Goal: Complete application form

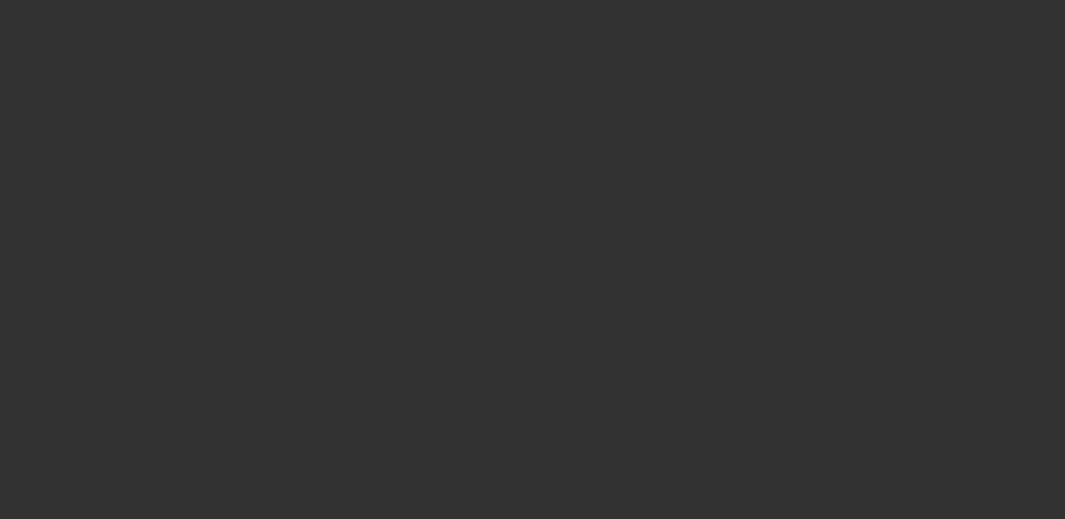
select select "3"
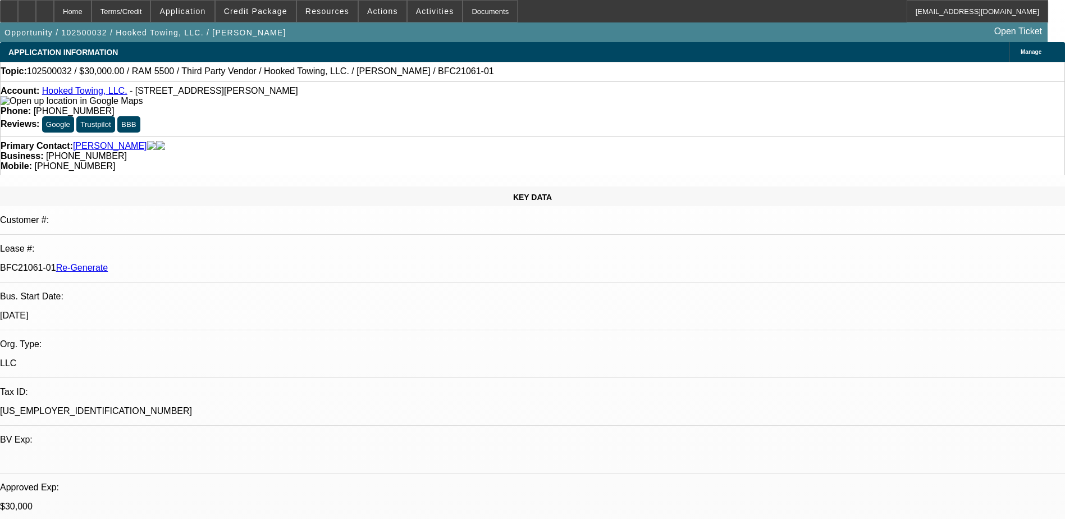
select select "0"
select select "0.1"
select select "4"
click at [463, 4] on div "Documents" at bounding box center [490, 11] width 55 height 22
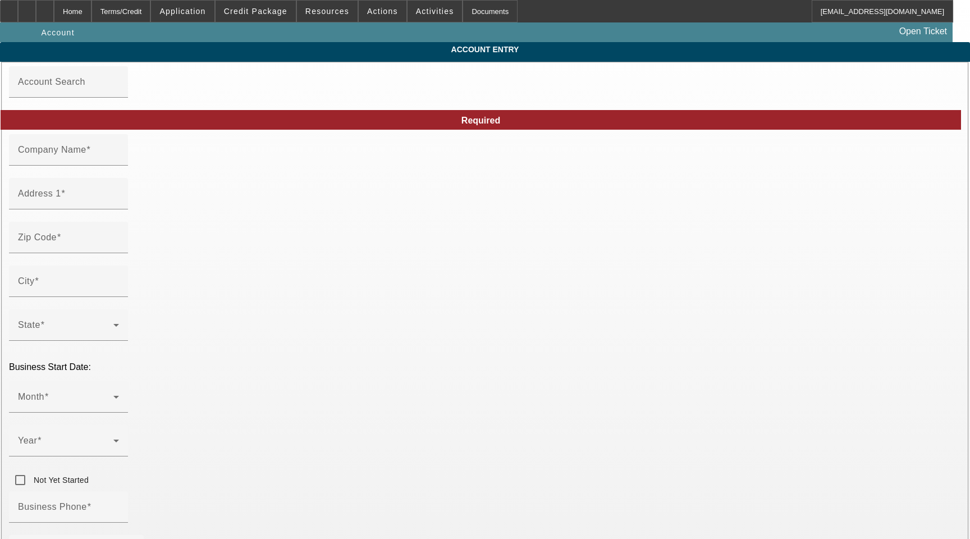
type input "Hooked Towing, LLC."
type input "[STREET_ADDRESS][PERSON_NAME]"
type input "28173"
type input "Waxhaw"
type input "[PHONE_NUMBER]"
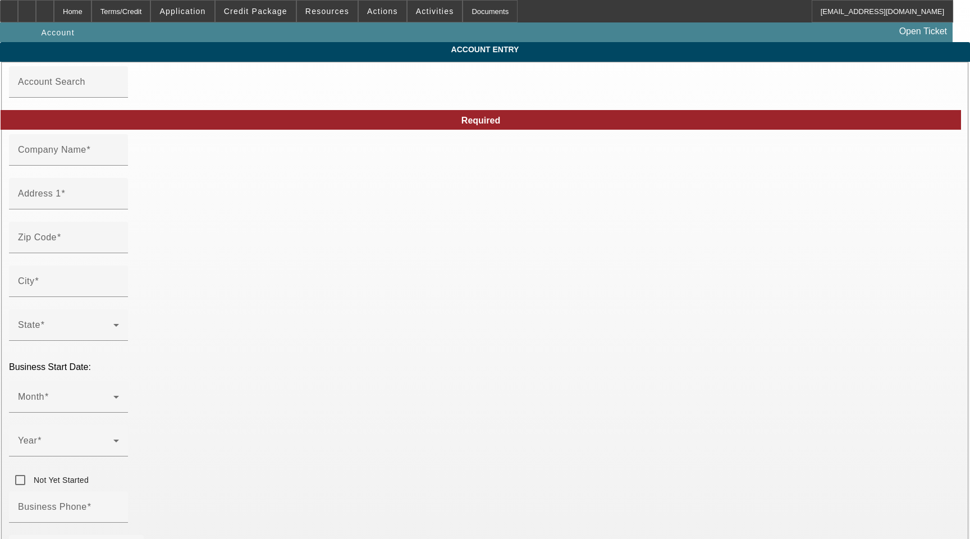
type input "[EMAIL_ADDRESS][DOMAIN_NAME]"
type input "[US_EMPLOYER_IDENTIFICATION_NUMBER]"
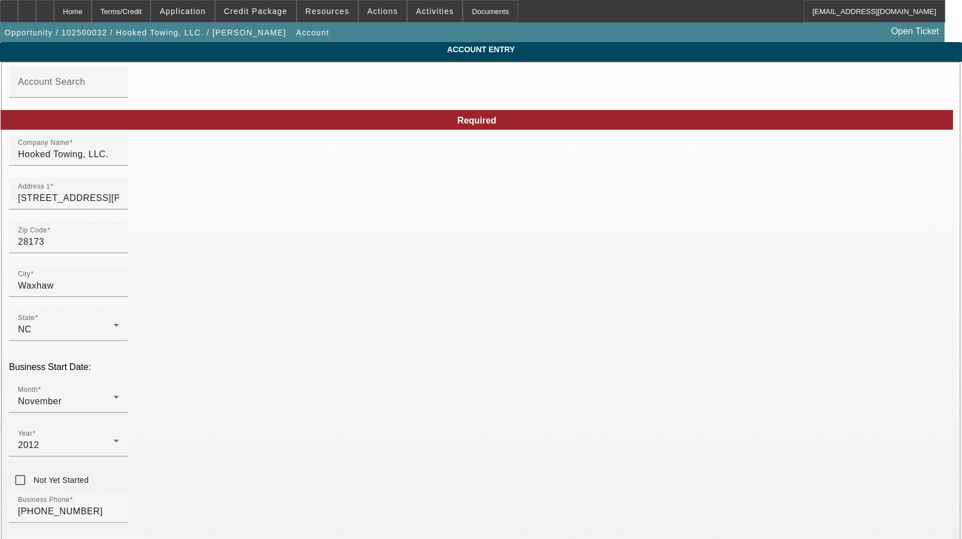
type input "[DATE]"
drag, startPoint x: 264, startPoint y: 205, endPoint x: 100, endPoint y: 208, distance: 163.9
